Goal: Task Accomplishment & Management: Use online tool/utility

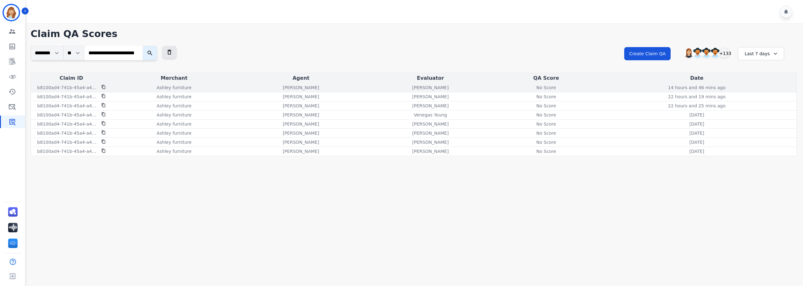
click at [556, 88] on div "No Score" at bounding box center [546, 87] width 28 height 6
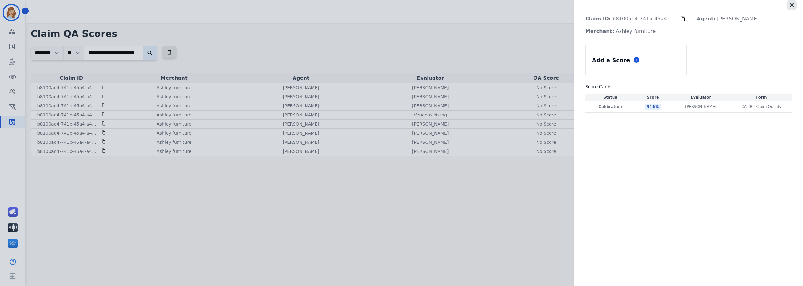
click at [789, 6] on icon "button" at bounding box center [792, 5] width 6 height 6
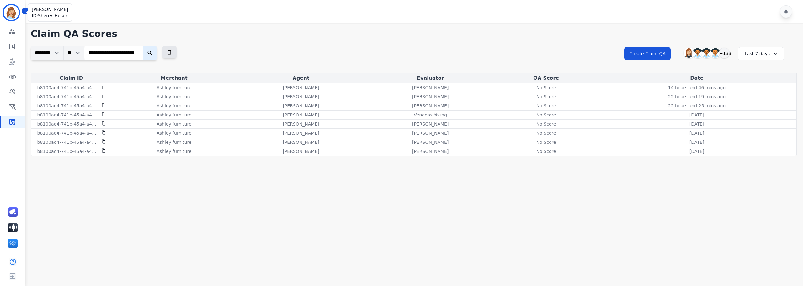
click at [9, 12] on img "Sidebar" at bounding box center [11, 12] width 15 height 15
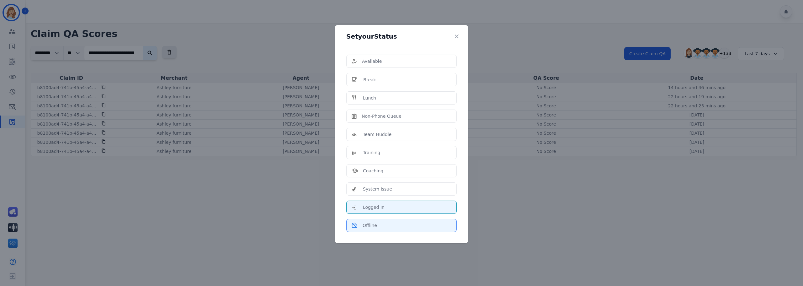
click at [390, 224] on div "Offline" at bounding box center [402, 225] width 100 height 6
click at [368, 228] on p "Offline" at bounding box center [370, 225] width 14 height 6
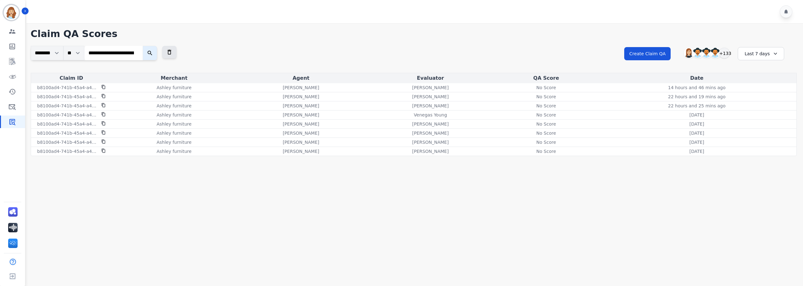
click at [30, 274] on main "**********" at bounding box center [413, 166] width 779 height 286
click at [11, 275] on img "Sidebar" at bounding box center [12, 276] width 11 height 12
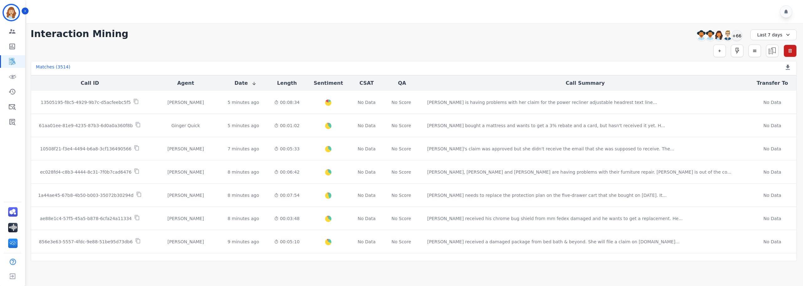
click at [788, 32] on icon at bounding box center [788, 35] width 6 height 6
click at [775, 64] on li "[DATE]" at bounding box center [777, 64] width 31 height 6
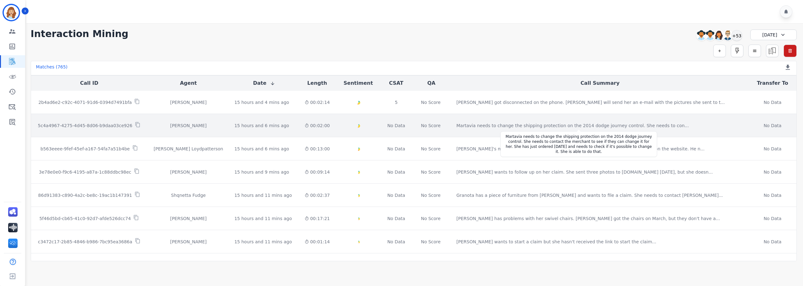
click at [586, 128] on div "Martavia needs to change the shipping protection on the 2014 dodge journey cont…" at bounding box center [573, 125] width 233 height 6
